Goal: Task Accomplishment & Management: Manage account settings

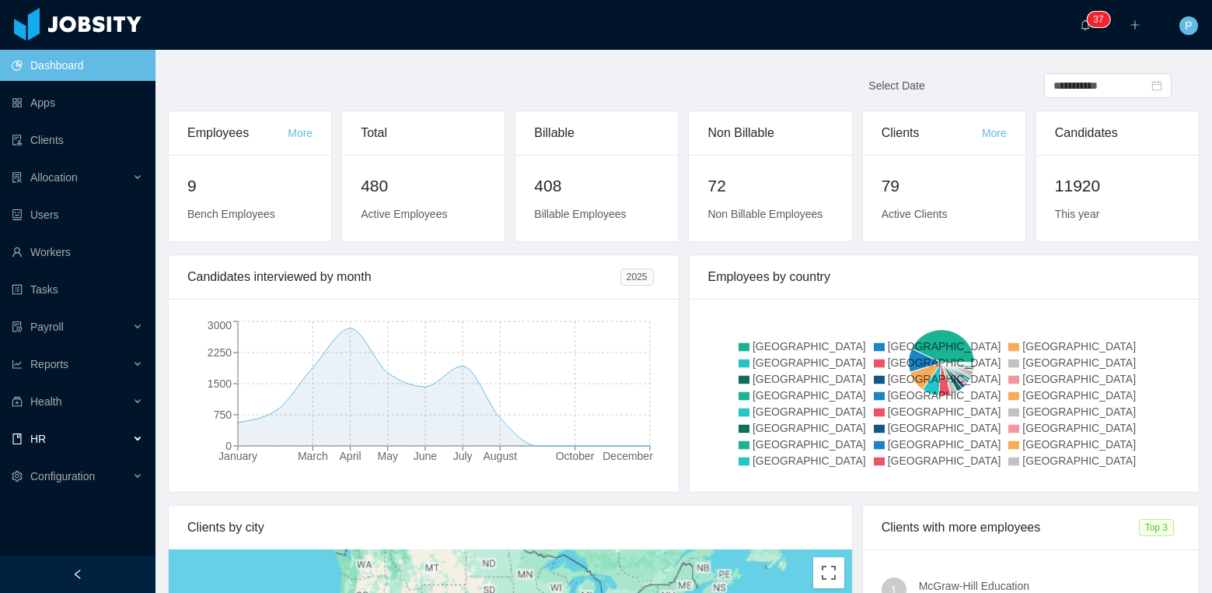
click at [117, 446] on div "HR" at bounding box center [78, 438] width 156 height 31
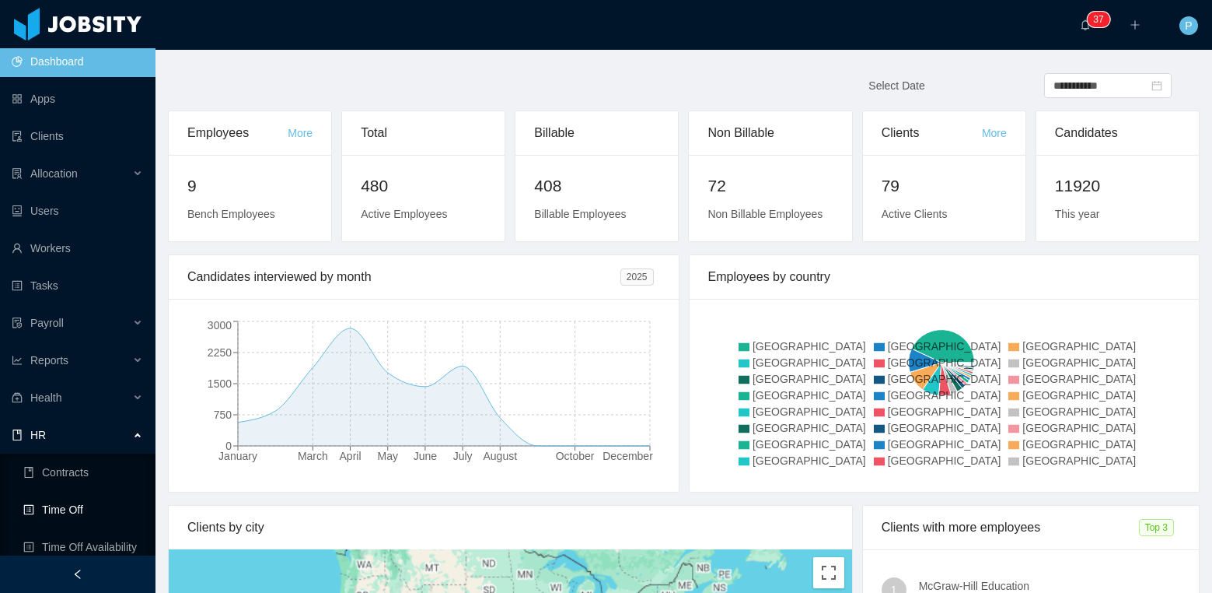
scroll to position [20, 0]
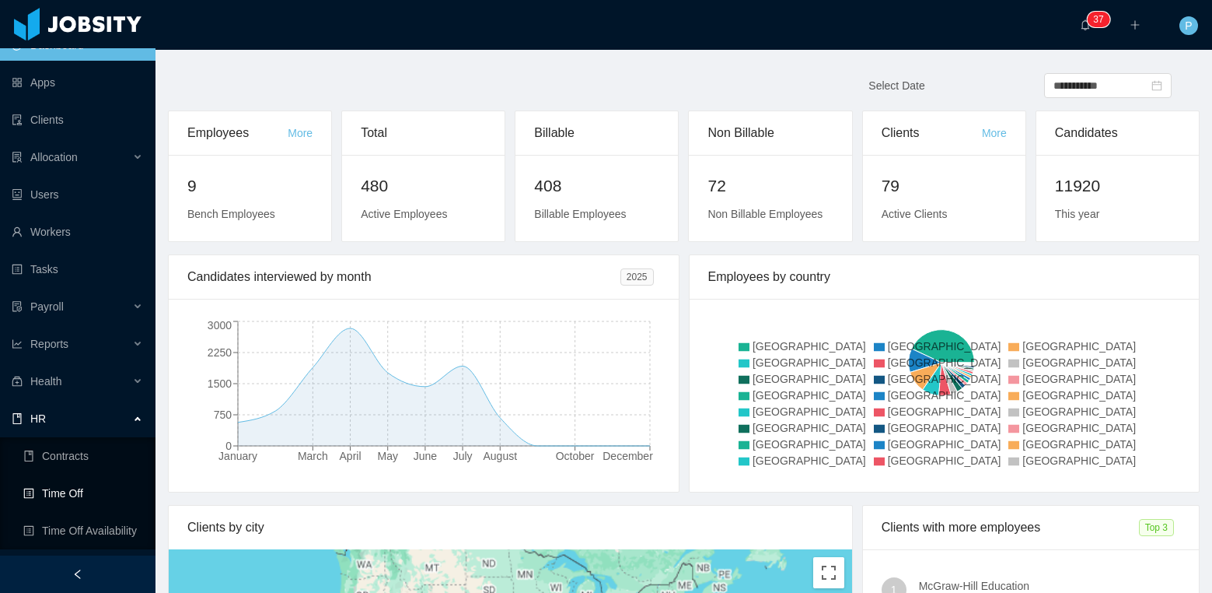
click at [57, 495] on link "Time Off" at bounding box center [83, 492] width 120 height 31
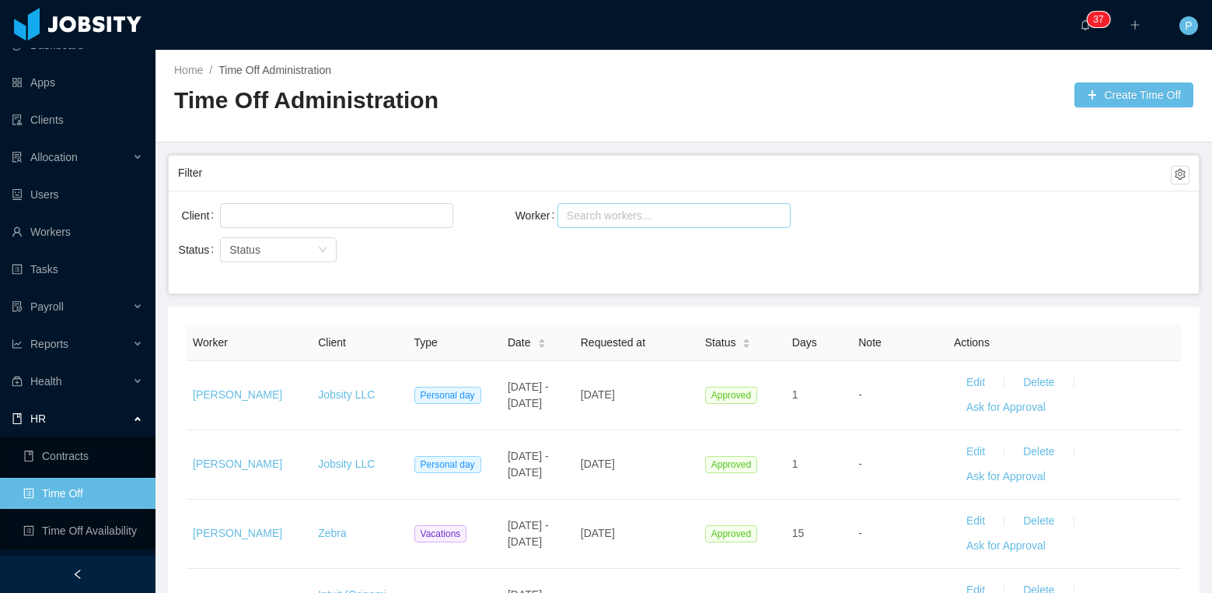
click at [629, 216] on div "Search workers..." at bounding box center [667, 216] width 201 height 16
type input "**********"
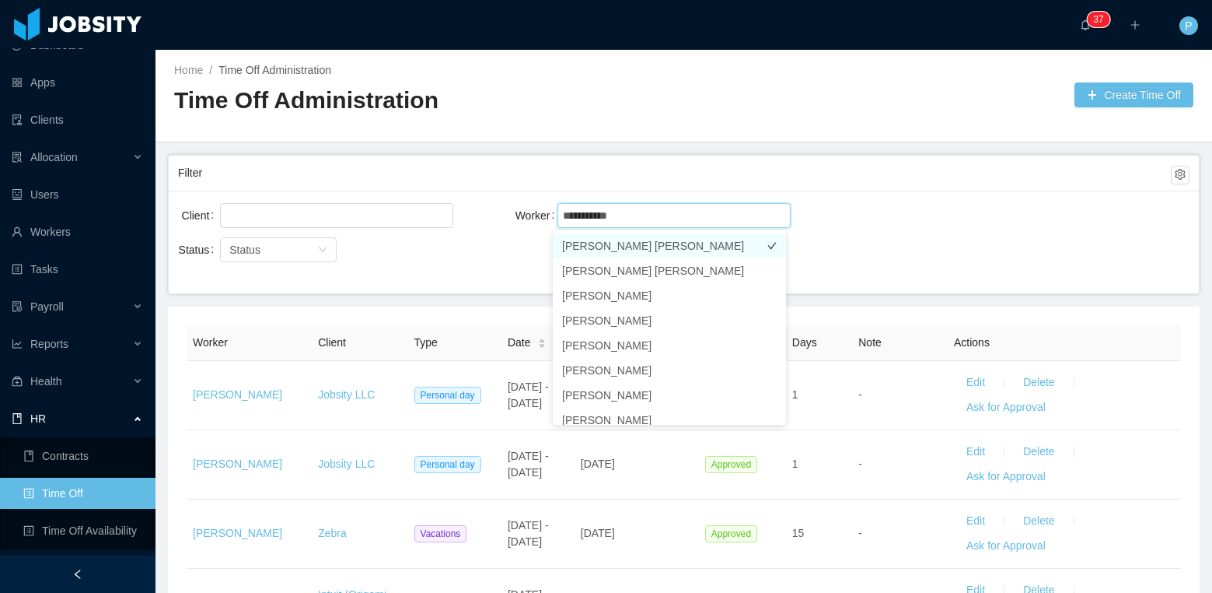
click at [672, 239] on li "[PERSON_NAME] [PERSON_NAME]" at bounding box center [669, 245] width 233 height 25
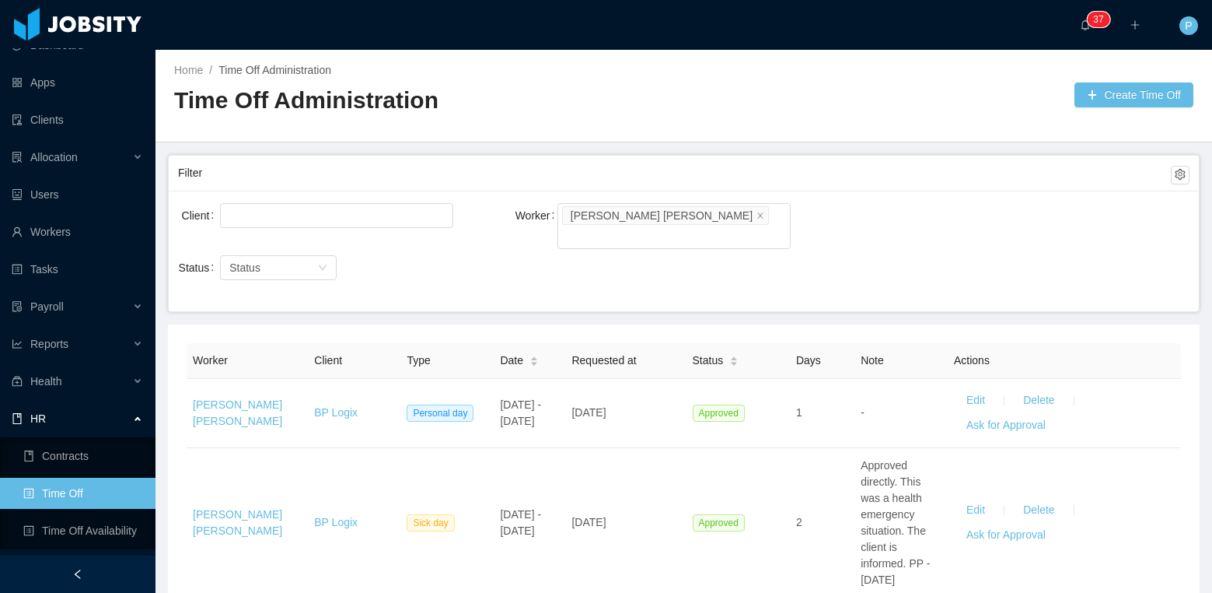
click at [903, 229] on div "Client Worker Search workers... Juan Carlos Muñoz Berru" at bounding box center [684, 234] width 1012 height 68
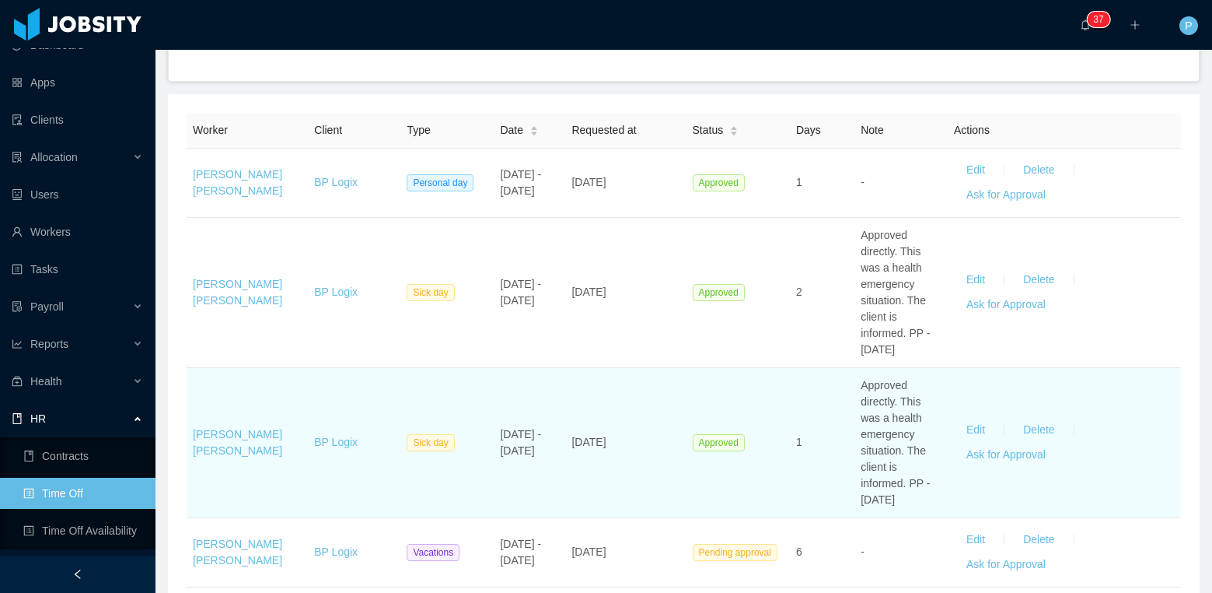
scroll to position [226, 0]
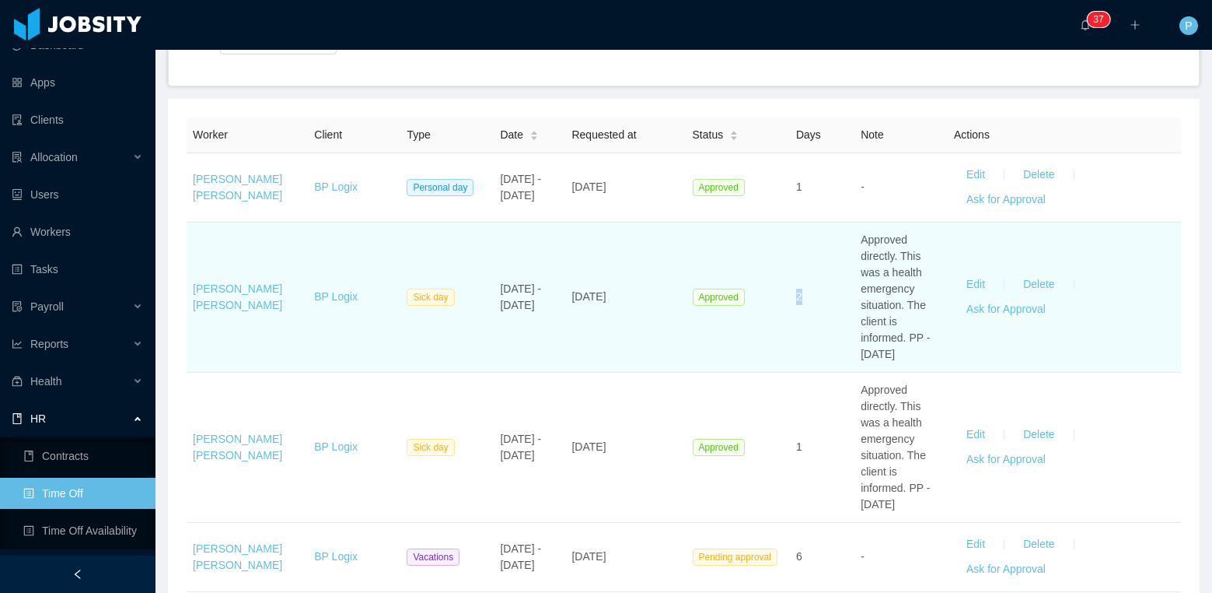
drag, startPoint x: 798, startPoint y: 279, endPoint x: 785, endPoint y: 279, distance: 13.2
click at [790, 279] on td "2" at bounding box center [822, 297] width 65 height 150
click at [780, 293] on td "Approved" at bounding box center [738, 297] width 103 height 150
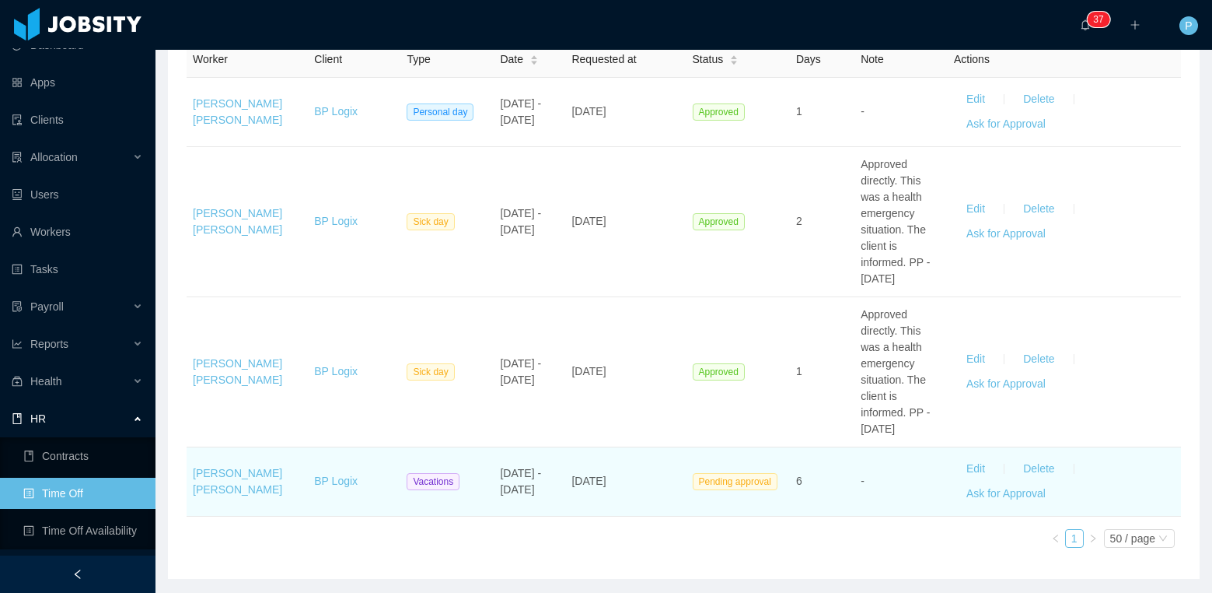
scroll to position [300, 0]
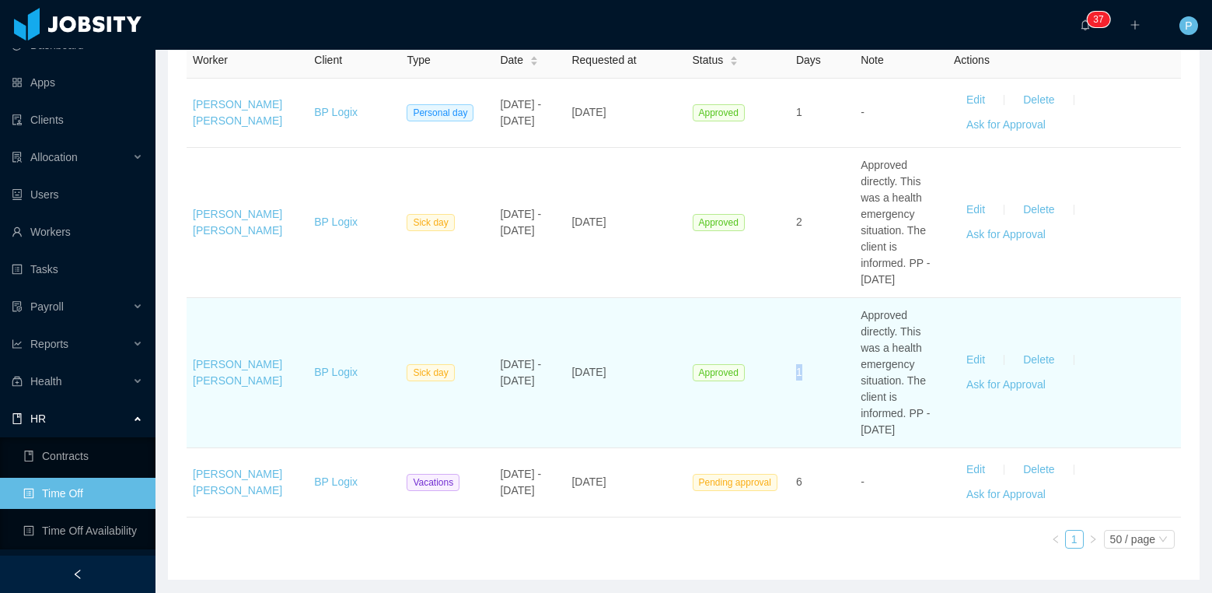
drag, startPoint x: 799, startPoint y: 355, endPoint x: 789, endPoint y: 347, distance: 13.4
click at [790, 347] on td "1" at bounding box center [822, 373] width 65 height 150
click at [792, 361] on td "1" at bounding box center [822, 373] width 65 height 150
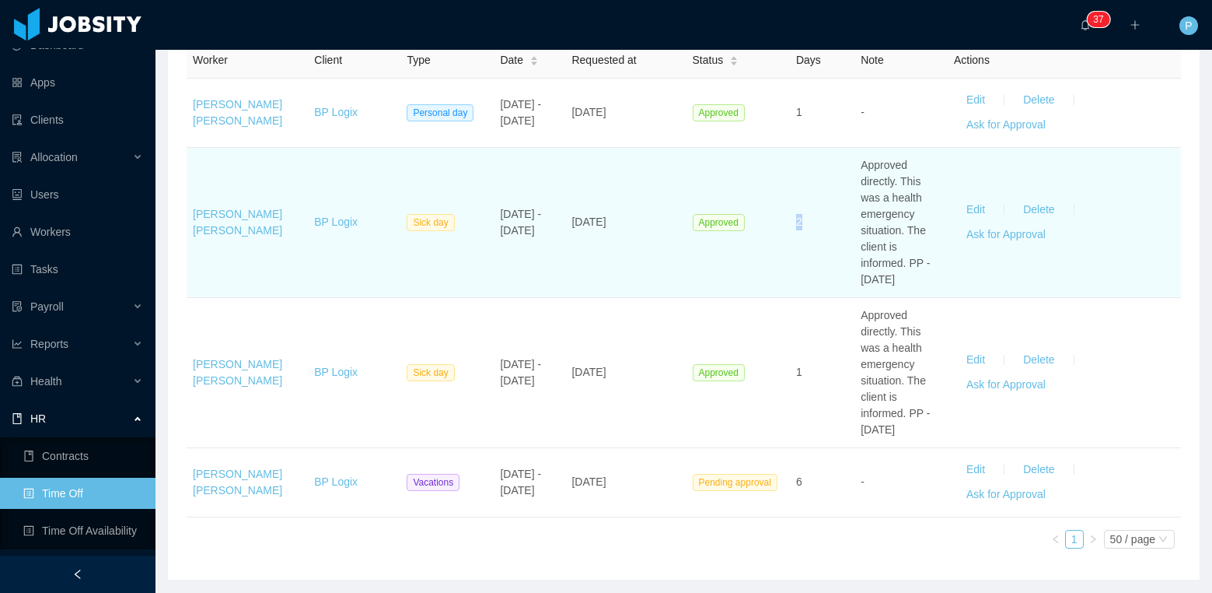
drag, startPoint x: 785, startPoint y: 205, endPoint x: 793, endPoint y: 211, distance: 9.5
click at [793, 211] on td "2" at bounding box center [822, 223] width 65 height 150
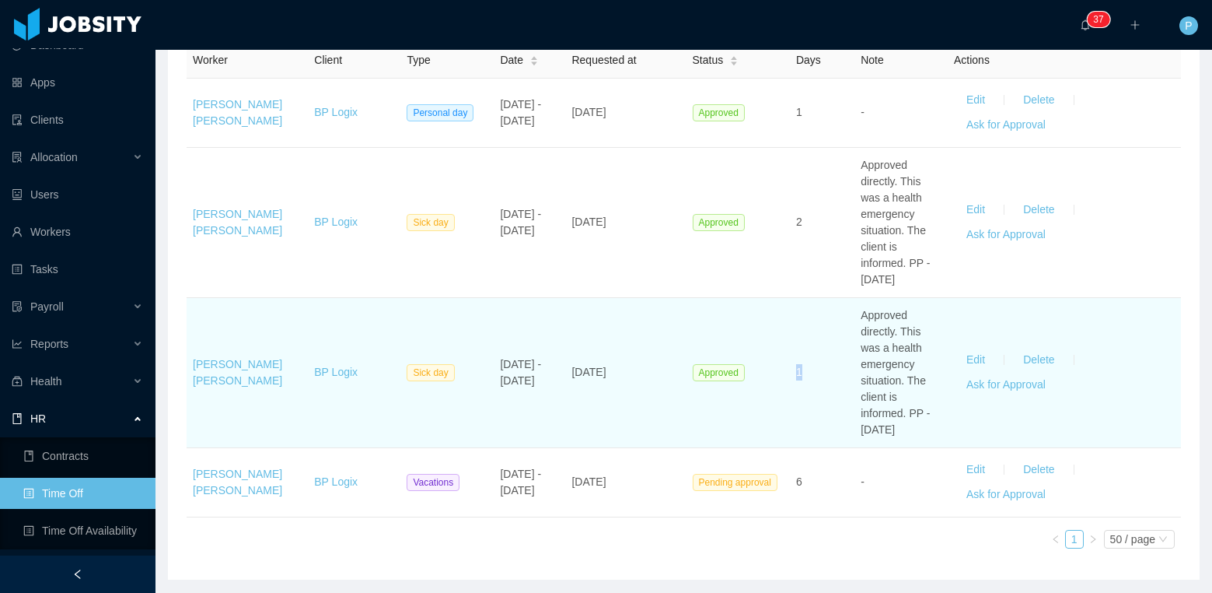
drag, startPoint x: 789, startPoint y: 358, endPoint x: 804, endPoint y: 352, distance: 16.0
click at [804, 352] on td "1" at bounding box center [822, 373] width 65 height 150
click at [799, 362] on td "1" at bounding box center [822, 373] width 65 height 150
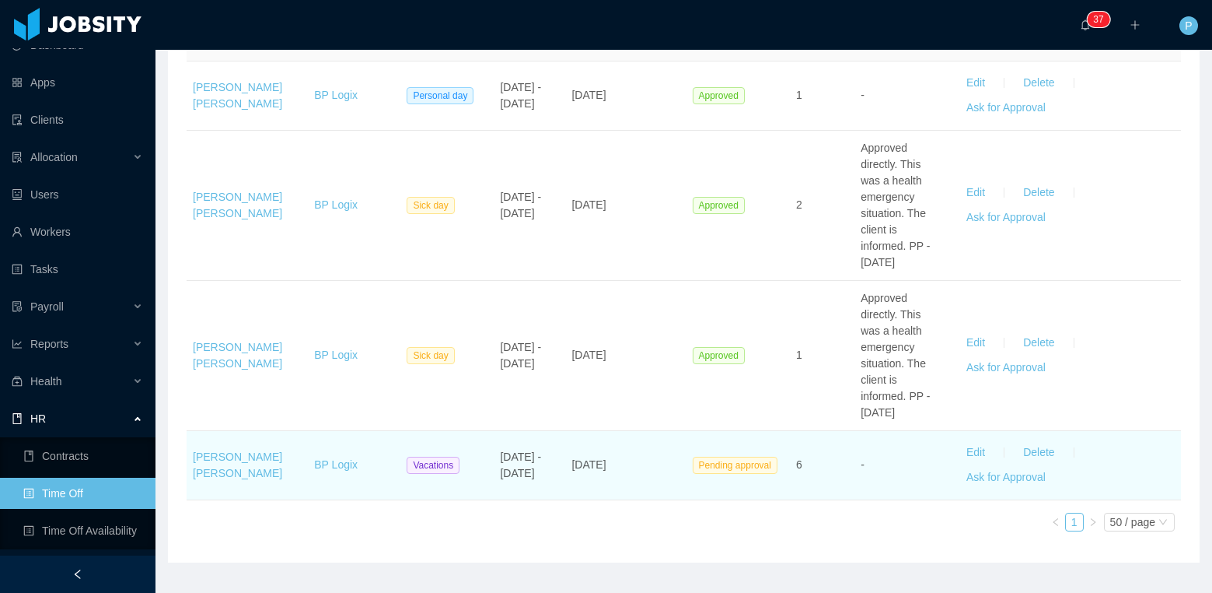
scroll to position [318, 0]
click at [796, 457] on span "6" at bounding box center [799, 463] width 6 height 12
click at [790, 467] on td "6" at bounding box center [822, 464] width 65 height 69
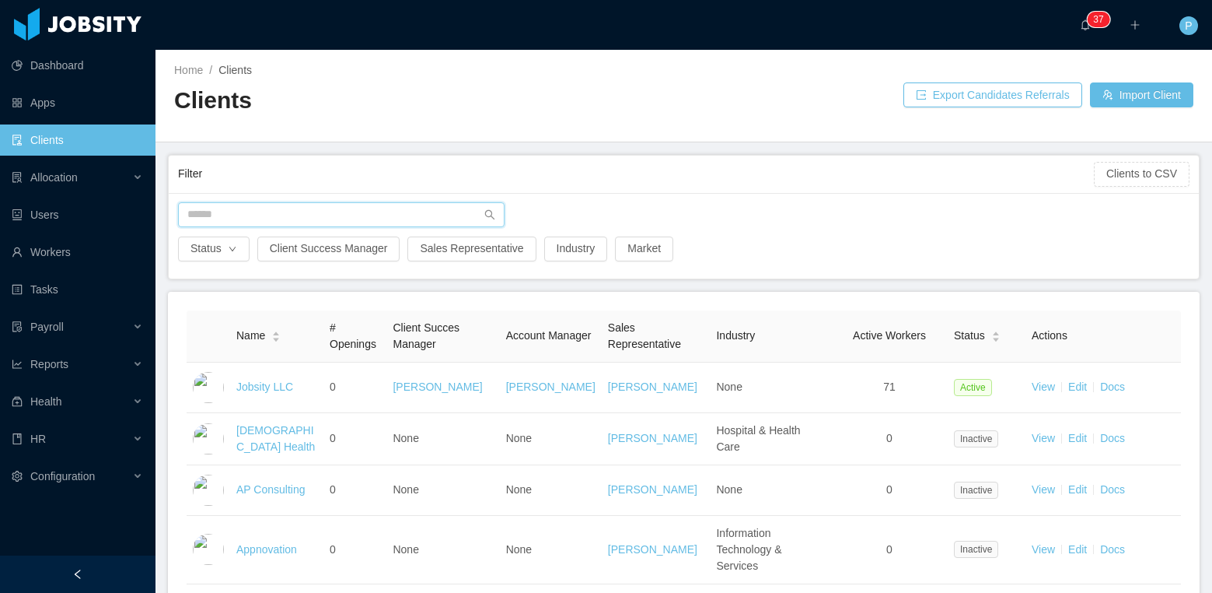
click at [222, 202] on input "text" at bounding box center [341, 214] width 327 height 25
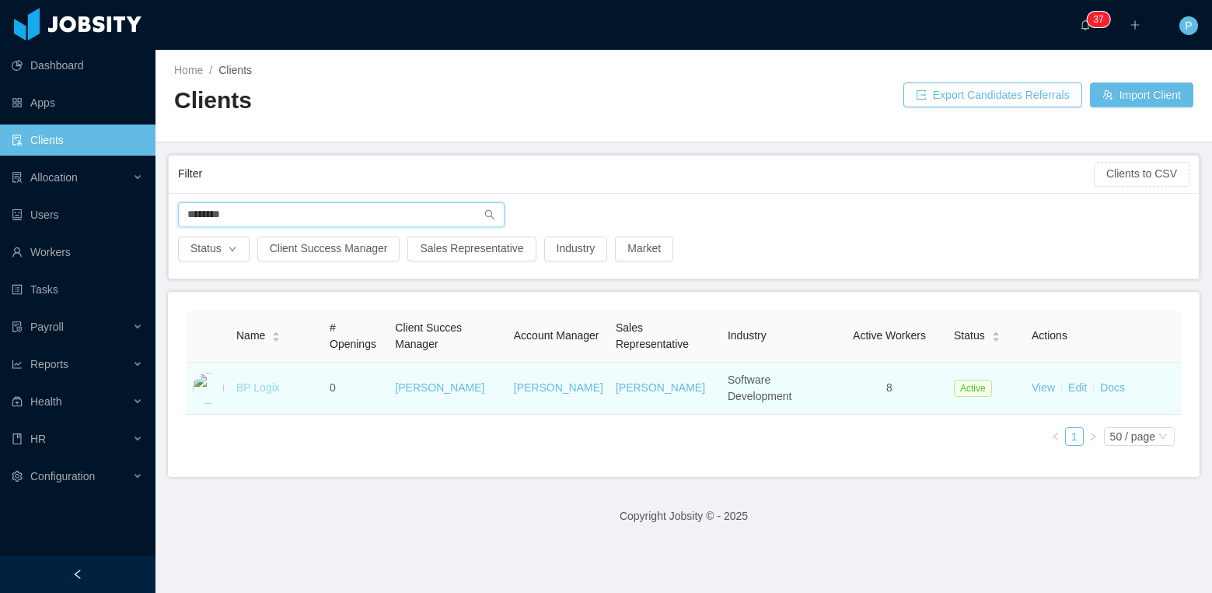
type input "********"
click at [265, 391] on link "BP Logix" at bounding box center [258, 387] width 44 height 12
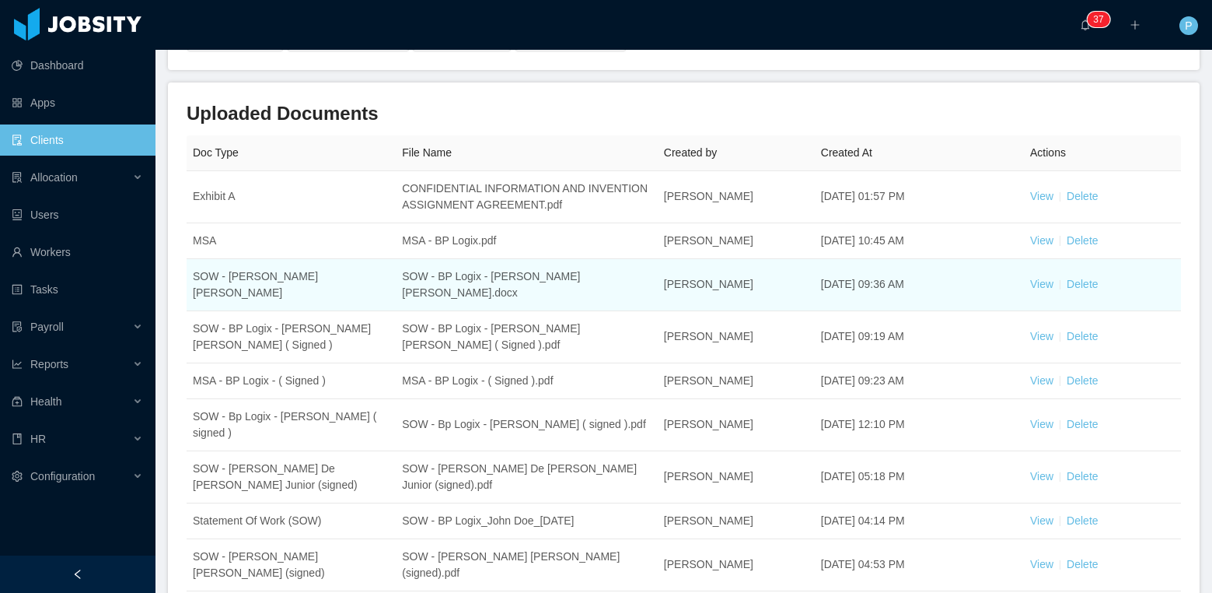
scroll to position [818, 0]
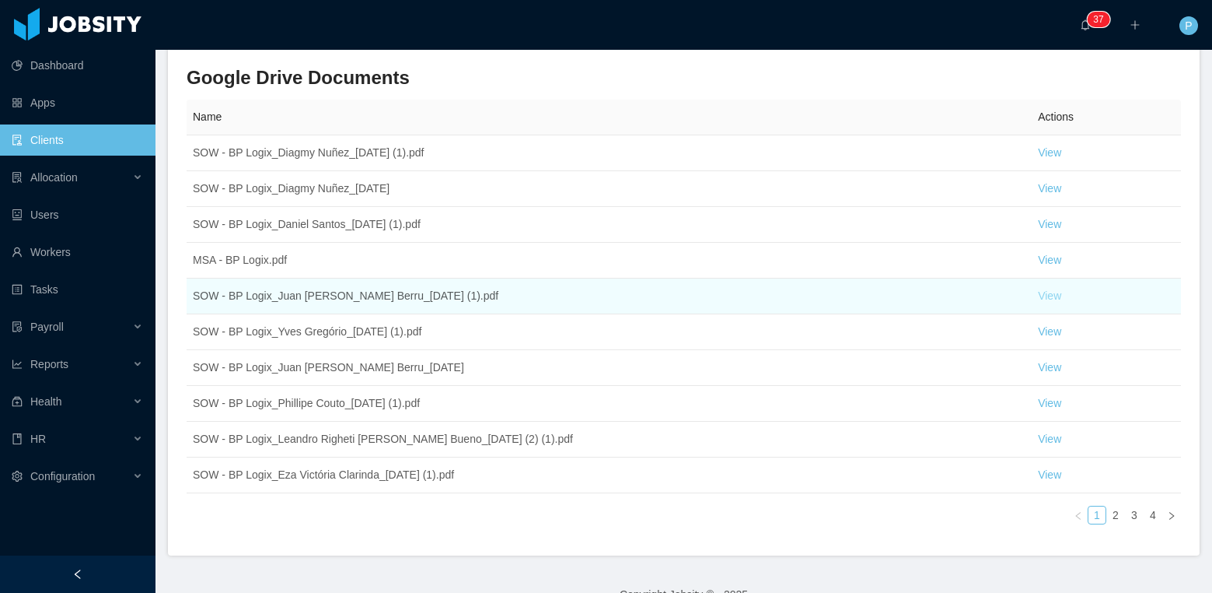
click at [1043, 299] on link "View" at bounding box center [1049, 295] width 23 height 12
